Goal: Check status: Check status

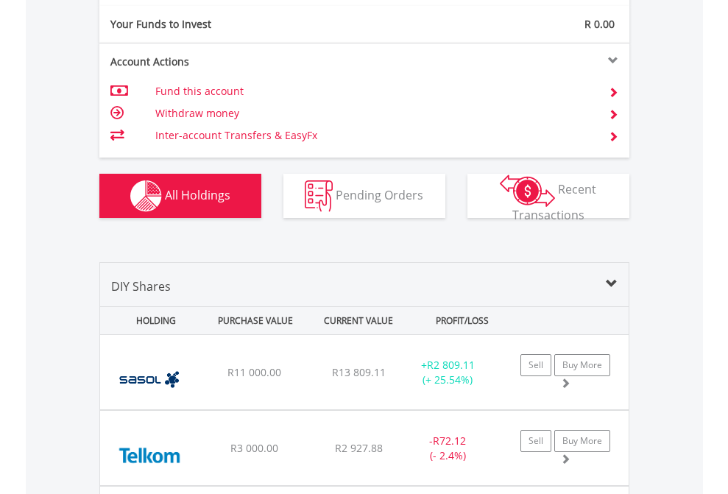
scroll to position [1637, 0]
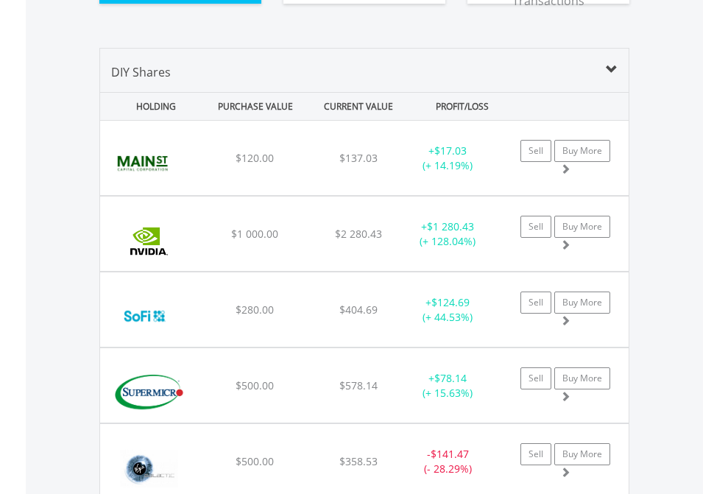
scroll to position [1637, 0]
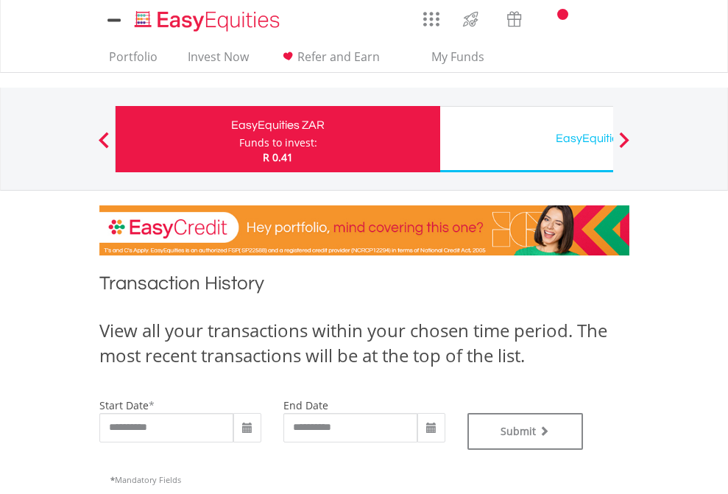
type input "**********"
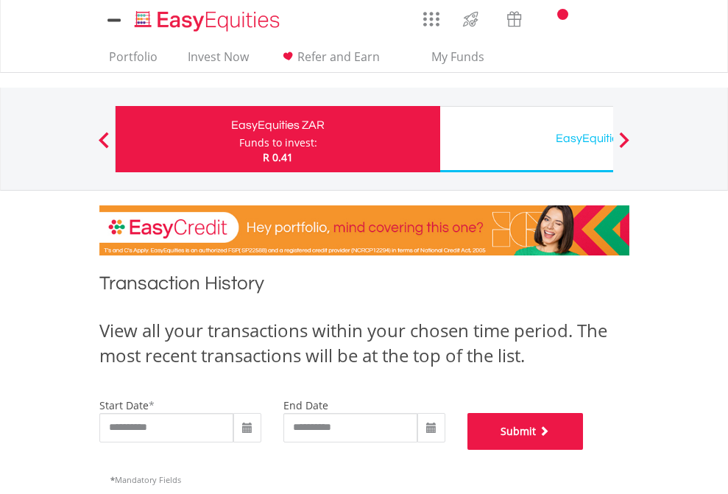
click at [584, 450] on button "Submit" at bounding box center [525, 431] width 116 height 37
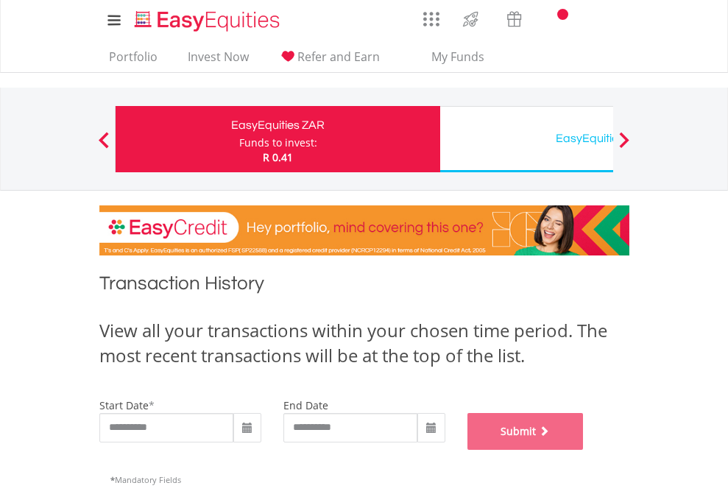
scroll to position [597, 0]
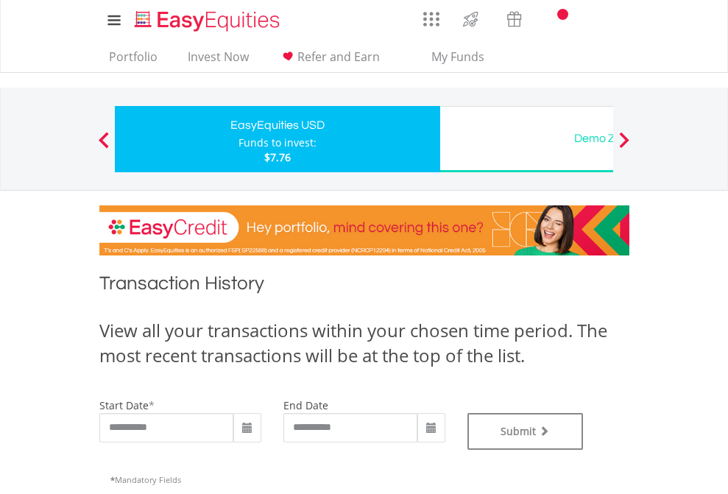
scroll to position [597, 0]
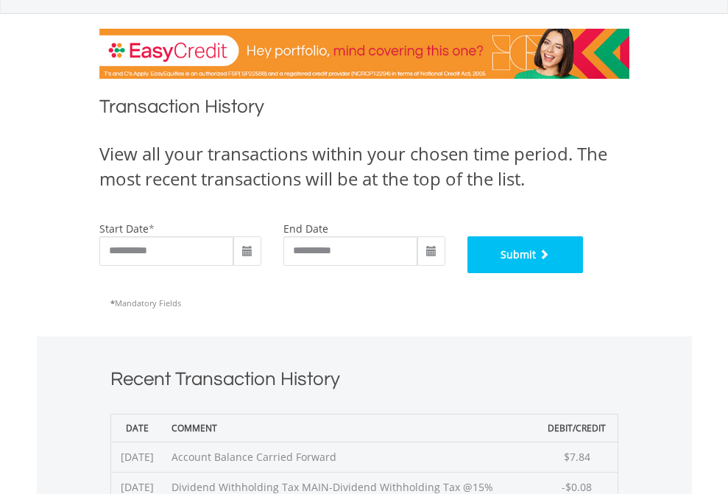
click at [584, 273] on button "Submit" at bounding box center [525, 254] width 116 height 37
